Goal: Information Seeking & Learning: Find specific fact

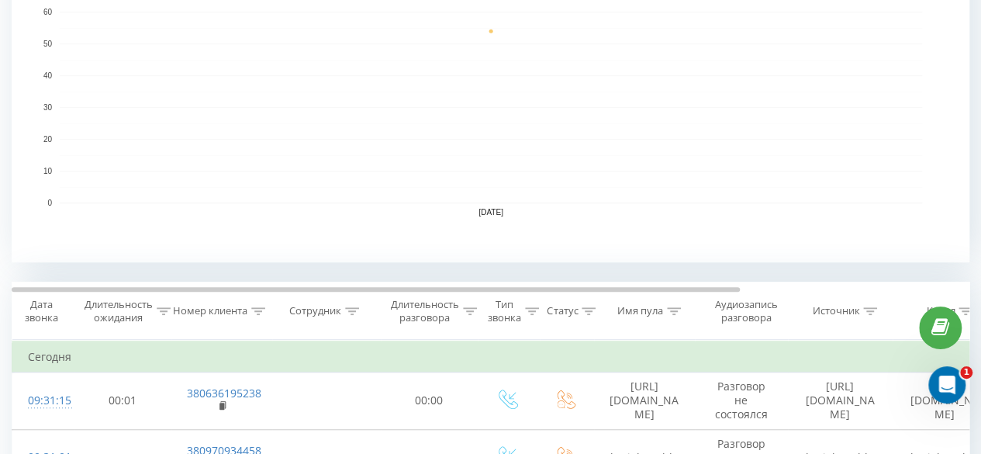
scroll to position [233, 0]
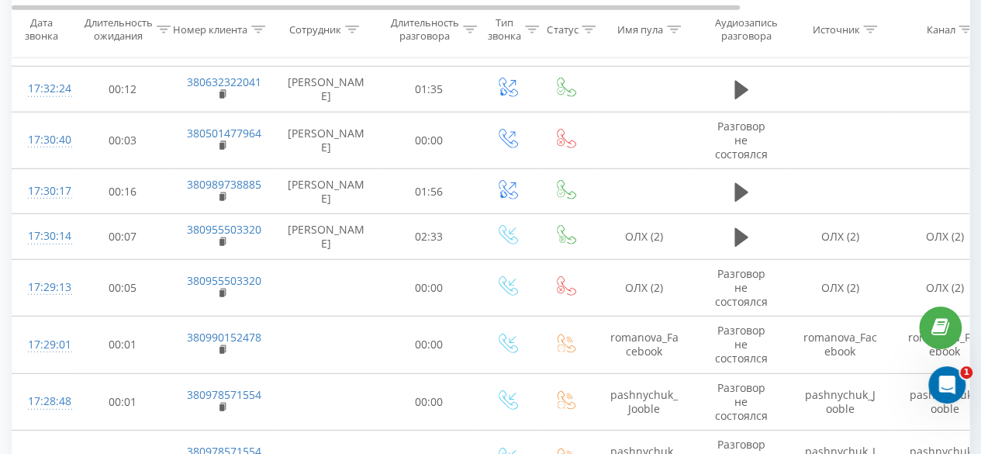
scroll to position [2172, 0]
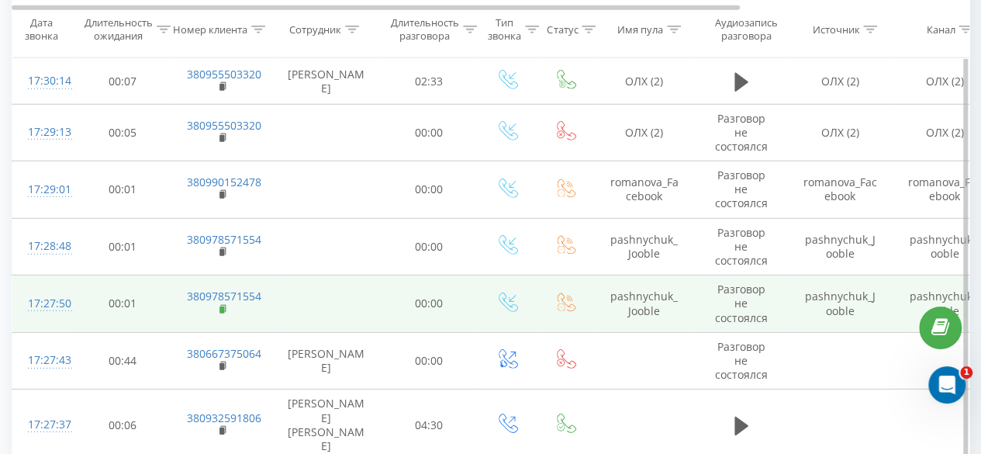
click at [223, 306] on rect at bounding box center [221, 309] width 5 height 7
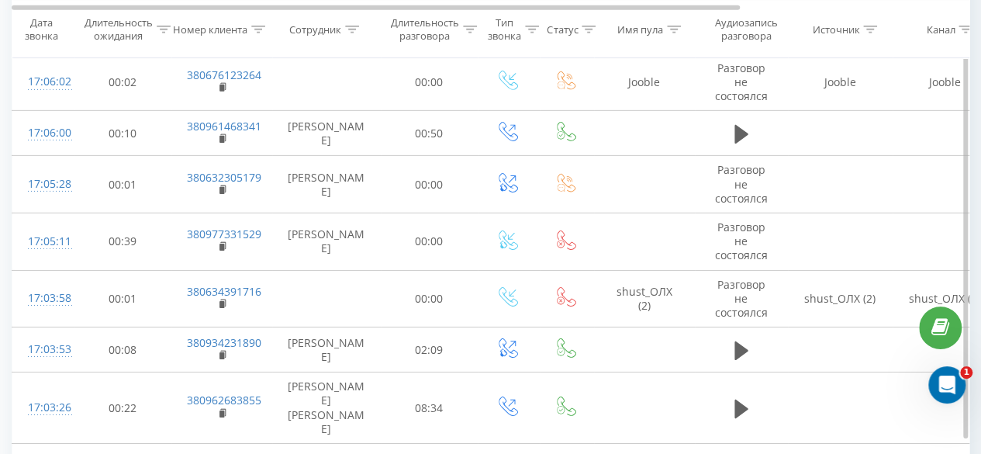
scroll to position [5448, 0]
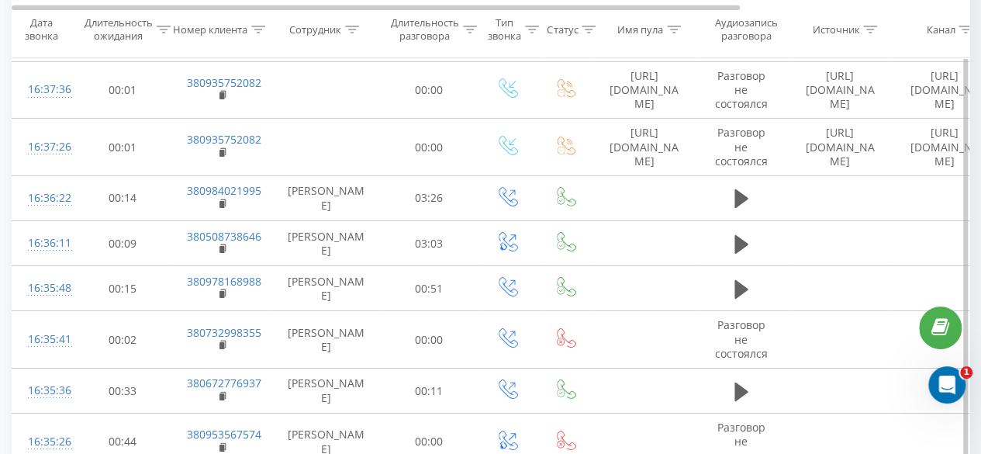
scroll to position [2569, 0]
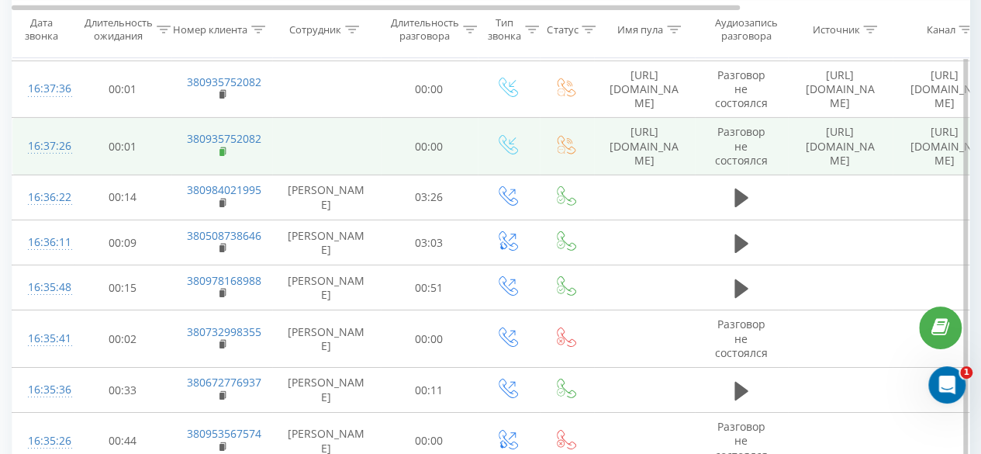
click at [223, 149] on rect at bounding box center [221, 152] width 5 height 7
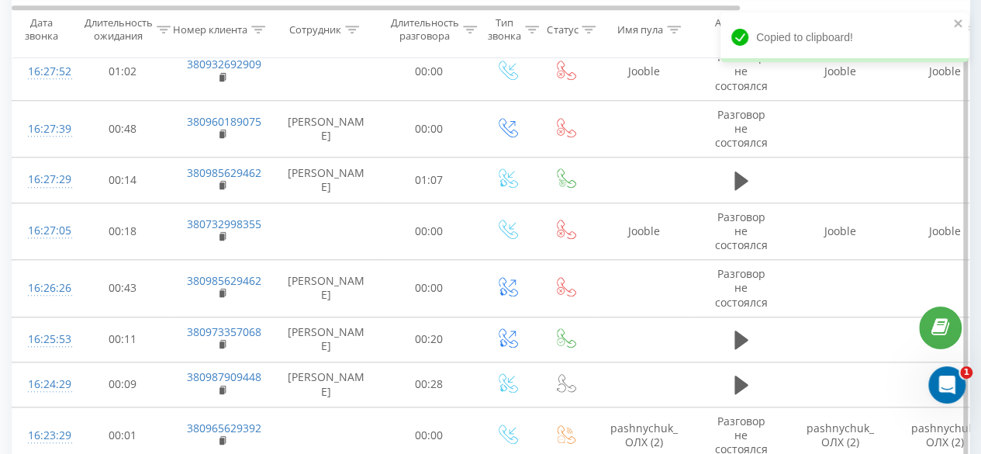
scroll to position [3810, 0]
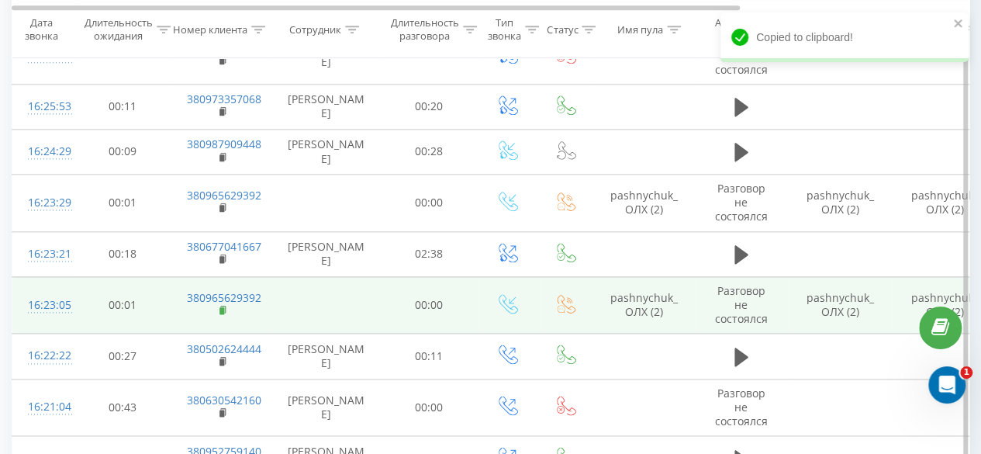
click at [222, 305] on icon at bounding box center [223, 310] width 9 height 11
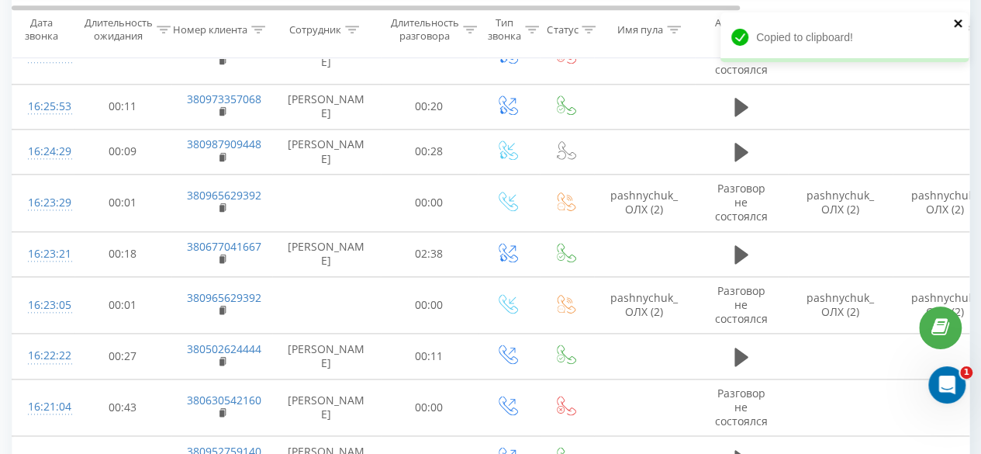
click at [956, 18] on icon "close" at bounding box center [958, 23] width 11 height 12
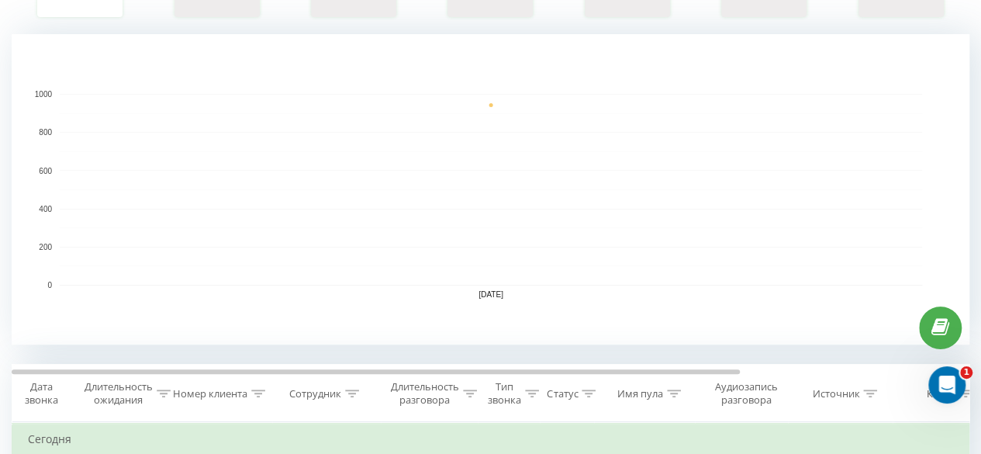
scroll to position [388, 0]
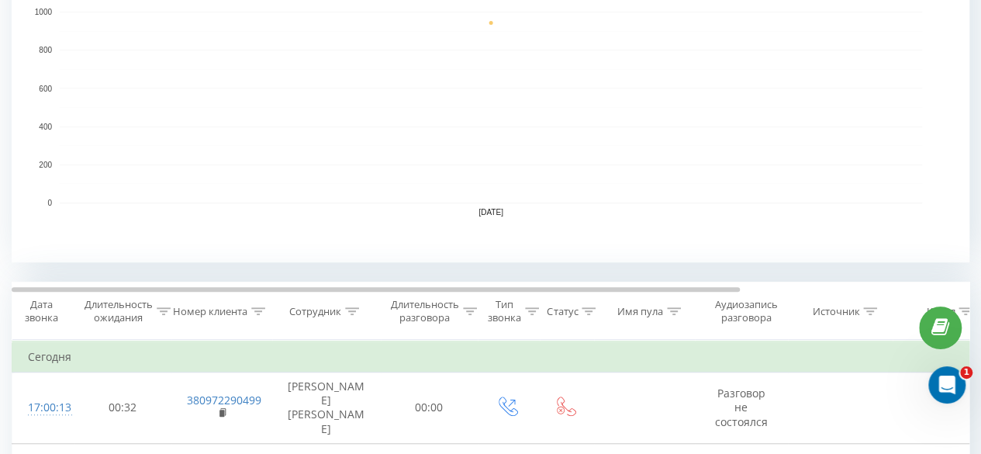
click at [334, 313] on div "Сотрудник" at bounding box center [315, 311] width 52 height 13
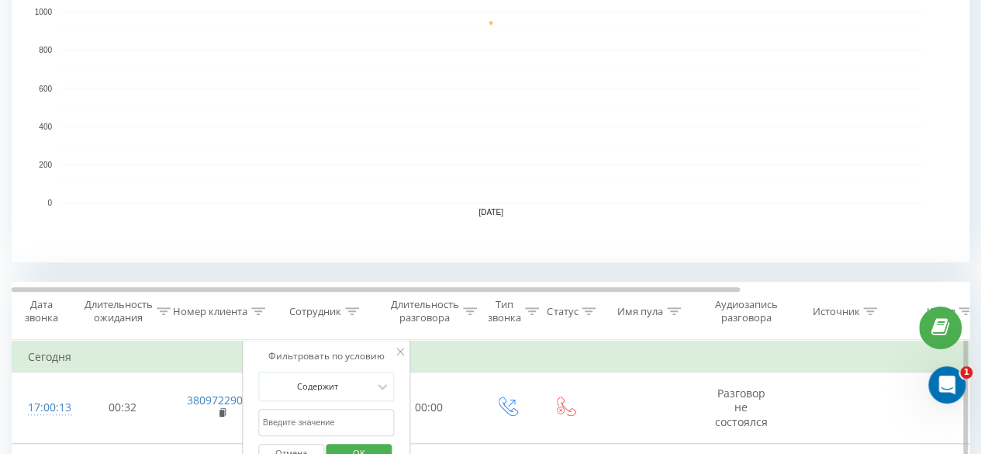
click at [306, 418] on input "text" at bounding box center [326, 422] width 137 height 27
type input "пашничук"
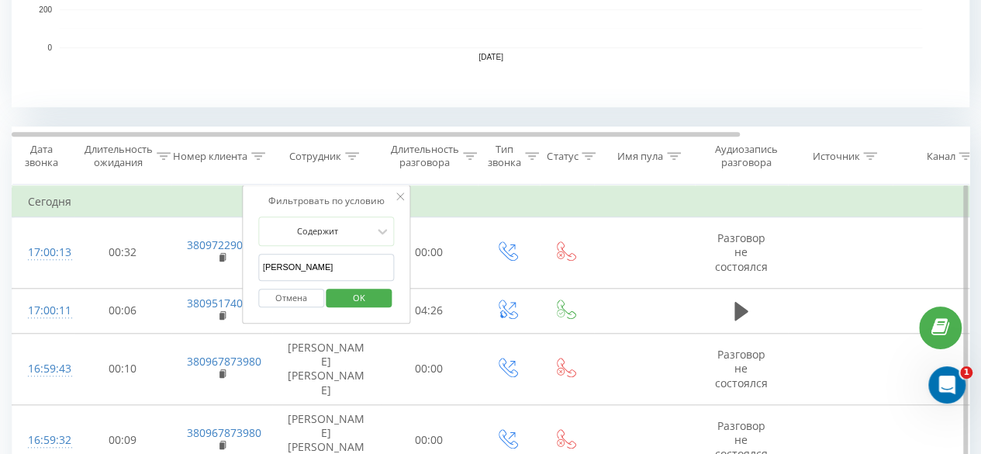
click at [340, 292] on span "OK" at bounding box center [358, 297] width 43 height 24
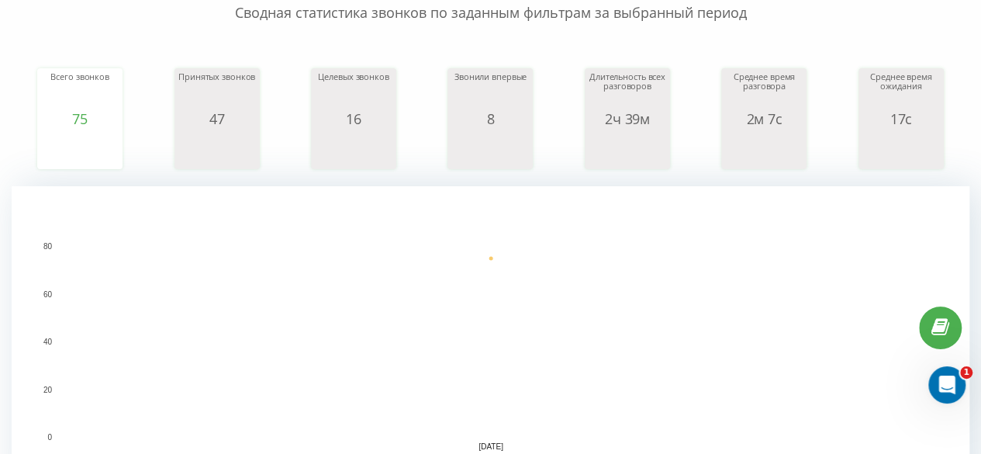
scroll to position [62, 0]
